Goal: Transaction & Acquisition: Purchase product/service

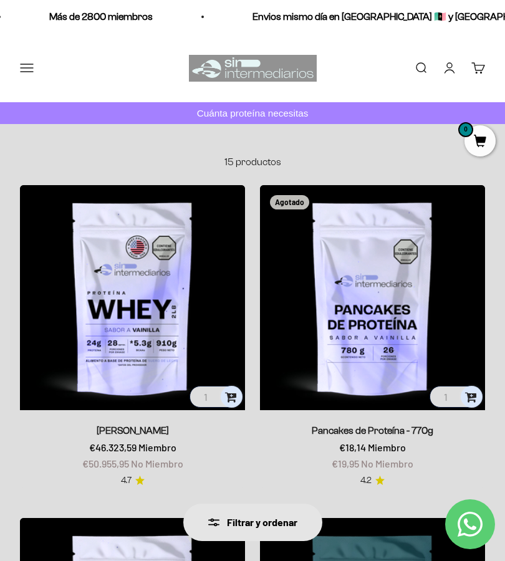
click at [140, 324] on img at bounding box center [132, 297] width 225 height 225
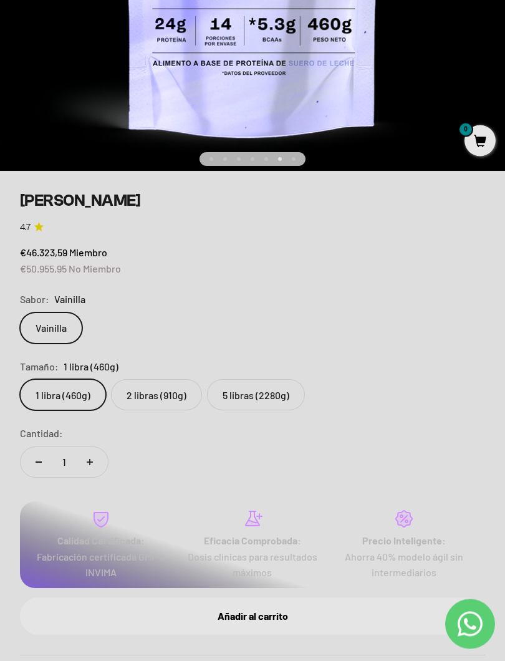
scroll to position [458, 0]
click at [261, 398] on label "5 libras (2280g)" at bounding box center [256, 394] width 98 height 31
click at [20, 379] on input "5 libras (2280g)" at bounding box center [19, 378] width 1 height 1
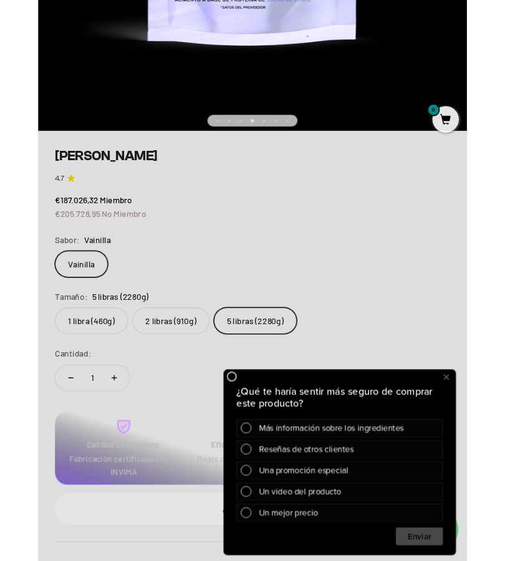
scroll to position [475, 0]
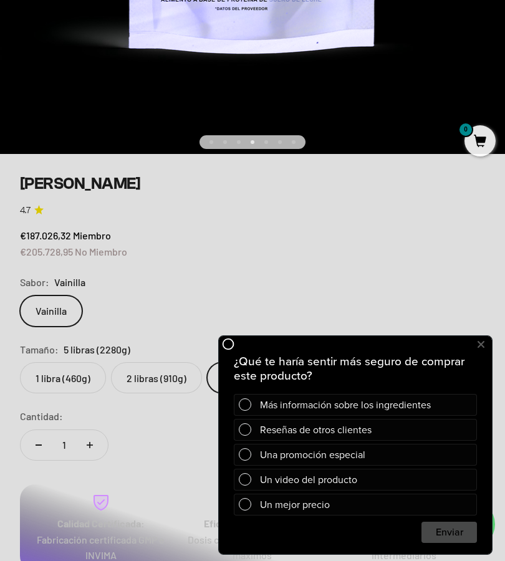
click at [481, 347] on icon at bounding box center [480, 345] width 7 height 16
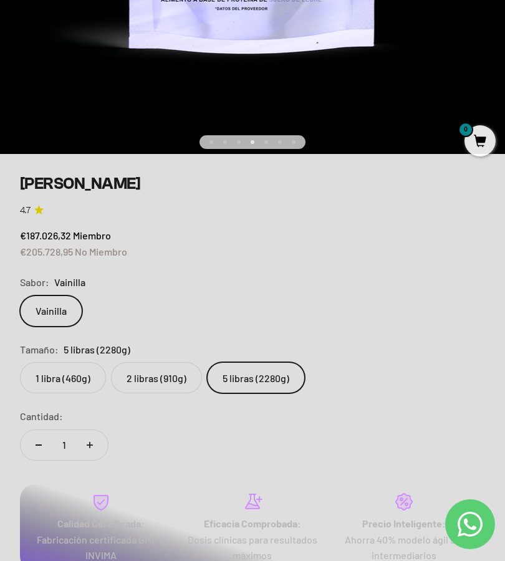
click at [156, 379] on label "2 libras (910g)" at bounding box center [156, 377] width 91 height 31
click at [20, 362] on input "2 libras (910g)" at bounding box center [19, 362] width 1 height 1
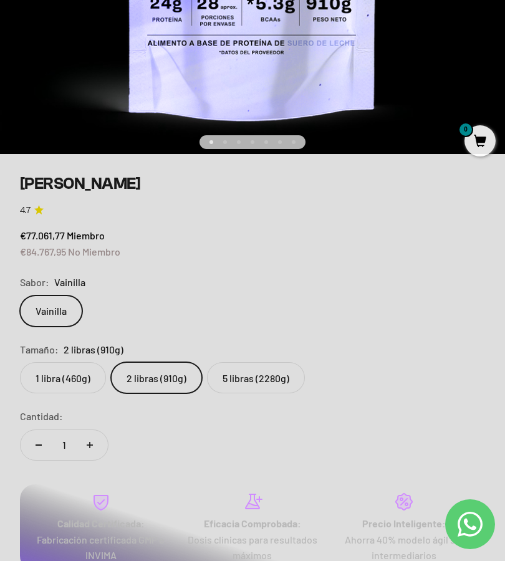
click at [84, 374] on label "1 libra (460g)" at bounding box center [63, 377] width 86 height 31
click at [20, 362] on input "1 libra (460g)" at bounding box center [19, 362] width 1 height 1
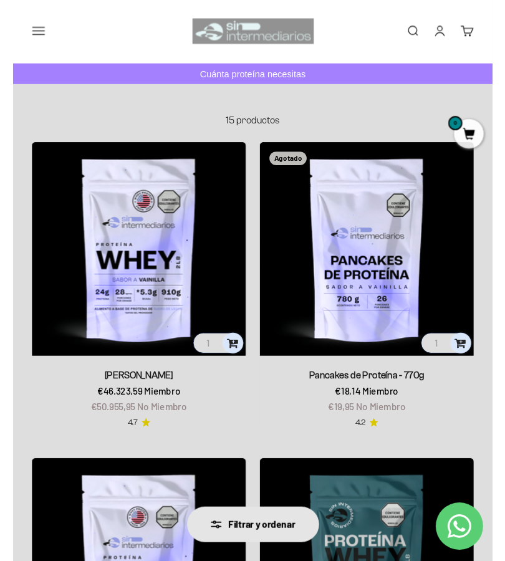
scroll to position [-28, 0]
